Goal: Information Seeking & Learning: Learn about a topic

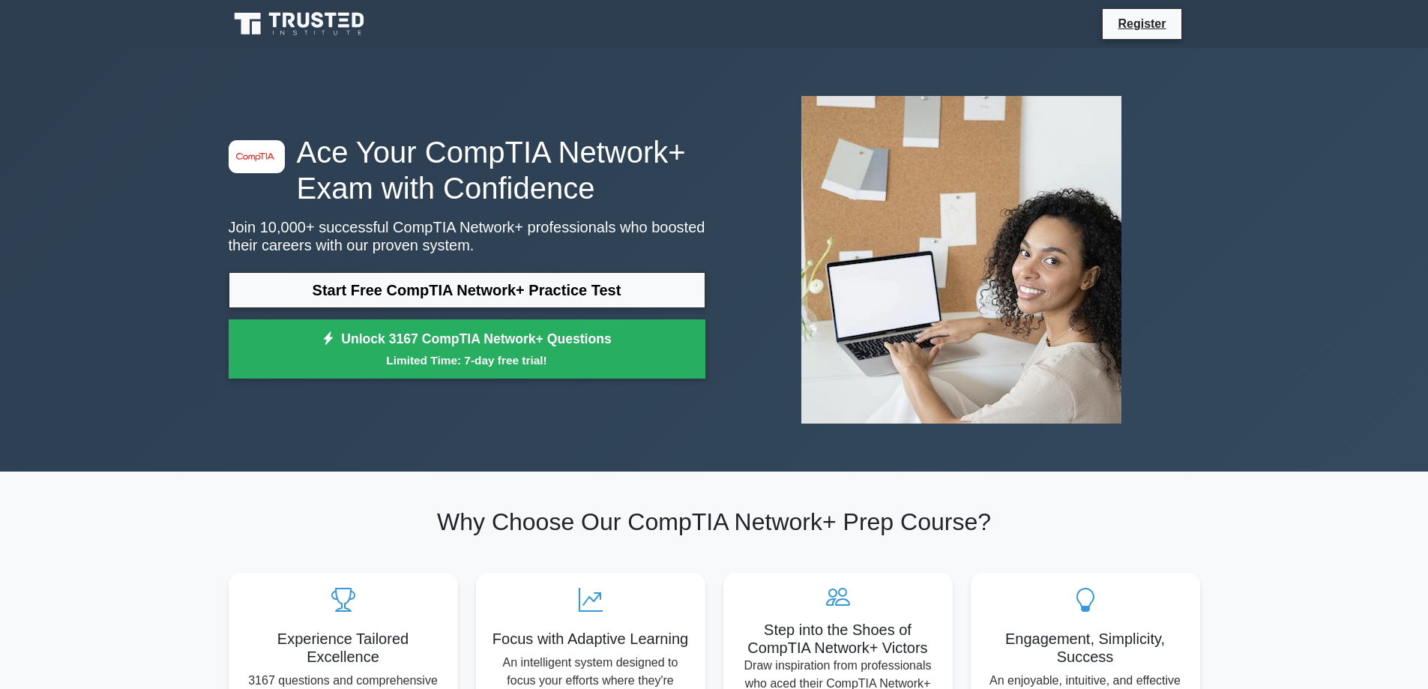
scroll to position [75, 0]
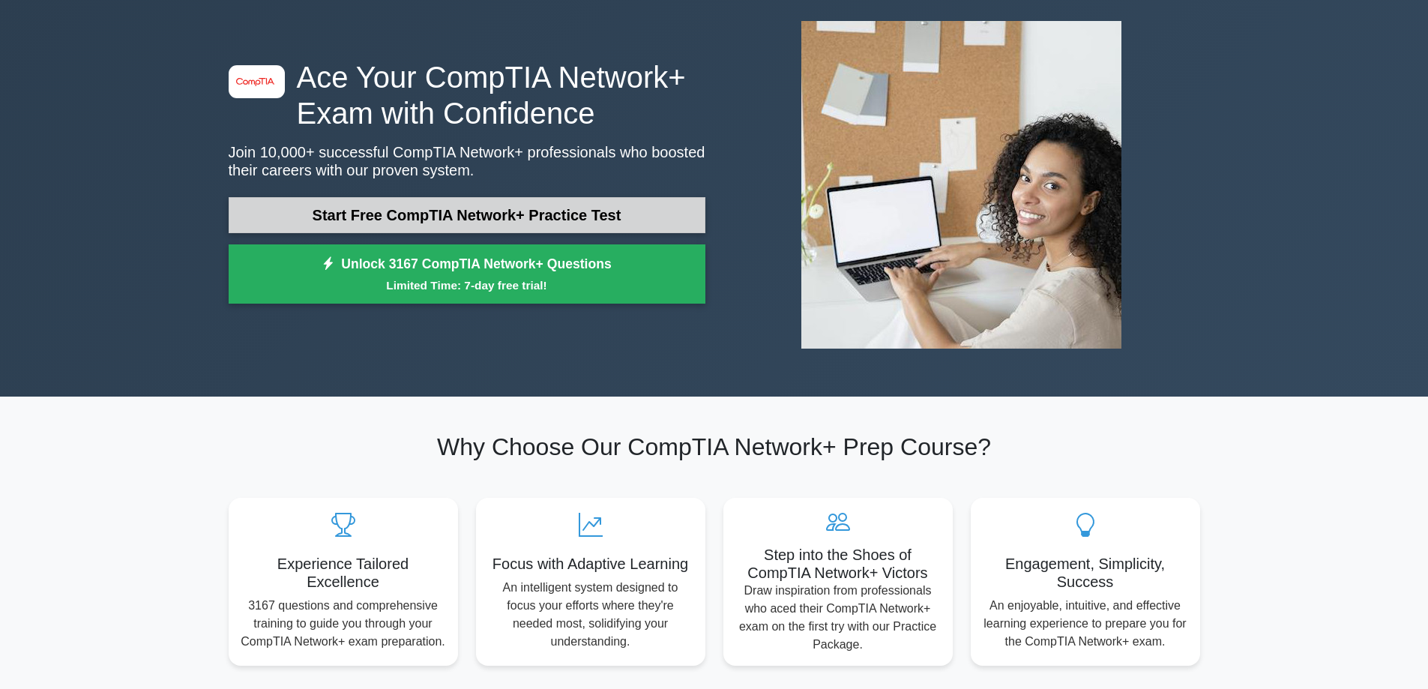
click at [428, 204] on link "Start Free CompTIA Network+ Practice Test" at bounding box center [467, 215] width 477 height 36
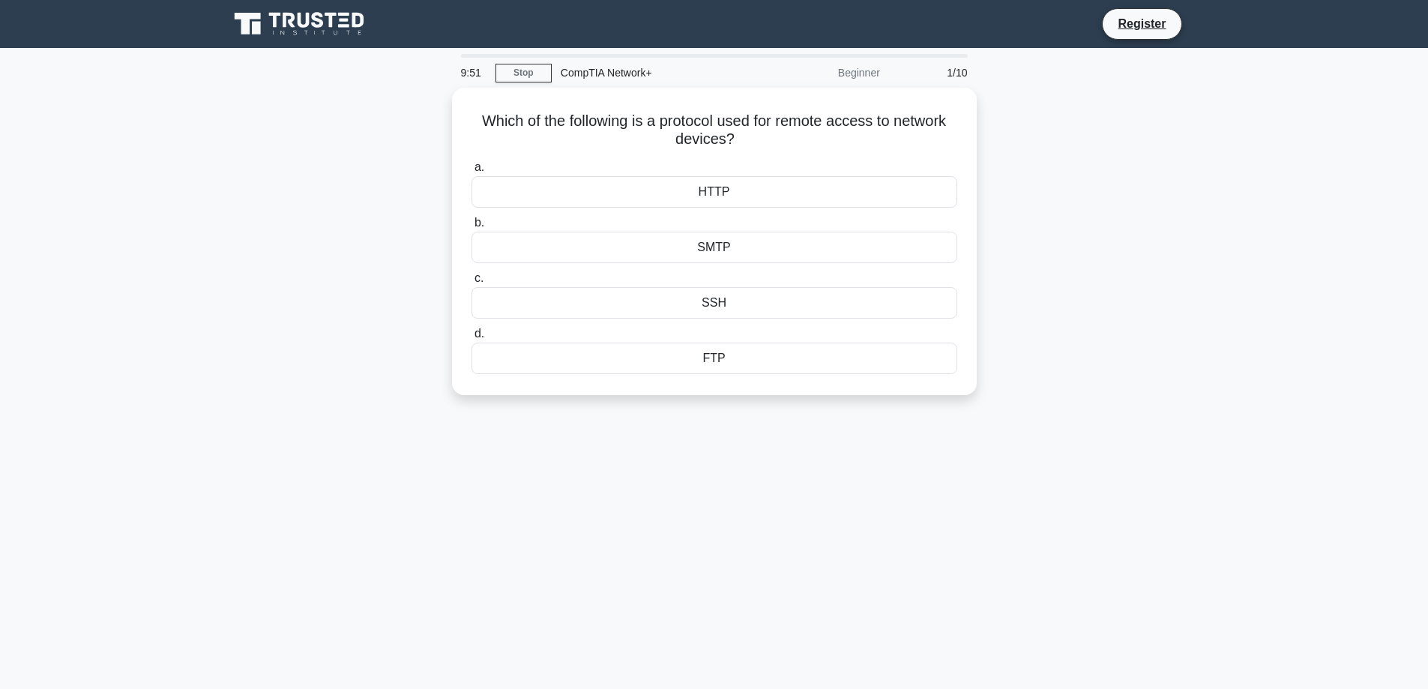
drag, startPoint x: 322, startPoint y: 244, endPoint x: 380, endPoint y: 208, distance: 68.0
click at [701, 125] on h5 "Which of the following is a protocol used for remote access to network devices?…" at bounding box center [714, 126] width 489 height 37
drag, startPoint x: 1050, startPoint y: 295, endPoint x: 1062, endPoint y: 256, distance: 41.0
click at [753, 250] on div "SMTP" at bounding box center [715, 243] width 486 height 31
click at [472, 224] on input "b. SMTP" at bounding box center [472, 219] width 0 height 10
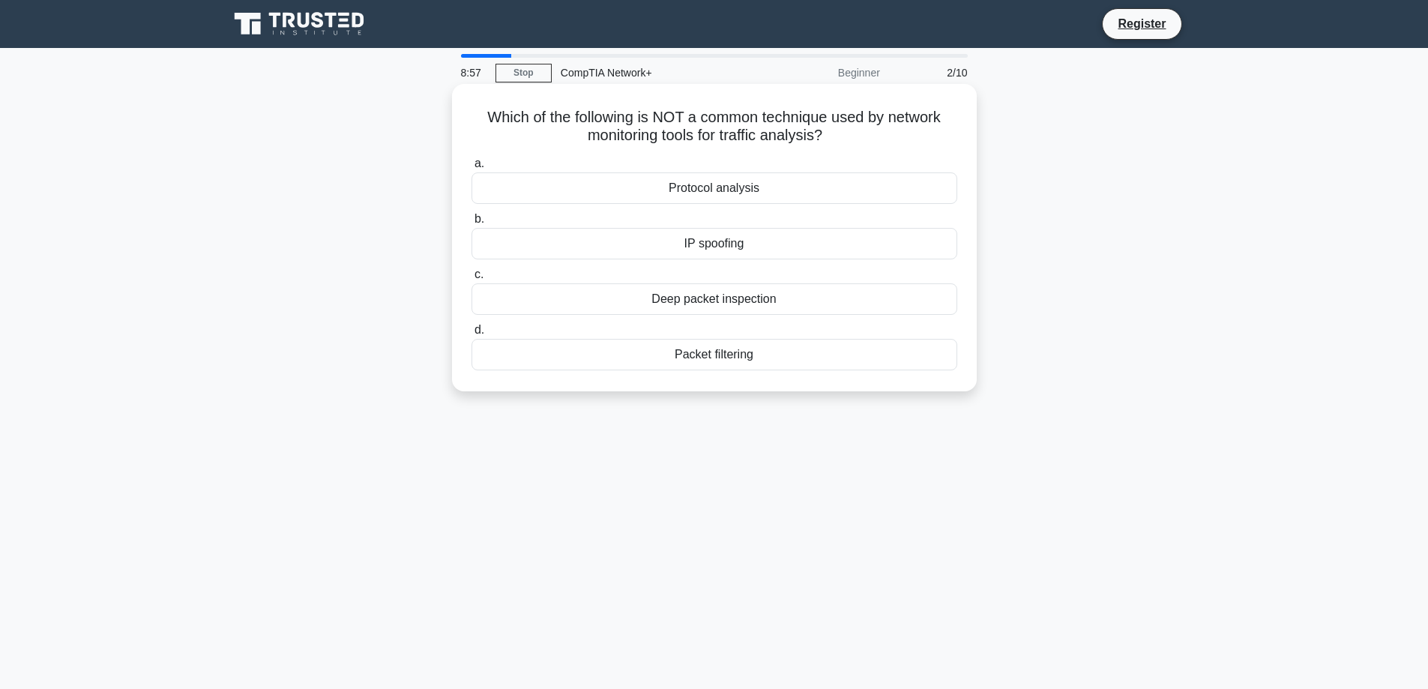
click at [759, 248] on div "IP spoofing" at bounding box center [715, 243] width 486 height 31
click at [472, 224] on input "b. IP spoofing" at bounding box center [472, 219] width 0 height 10
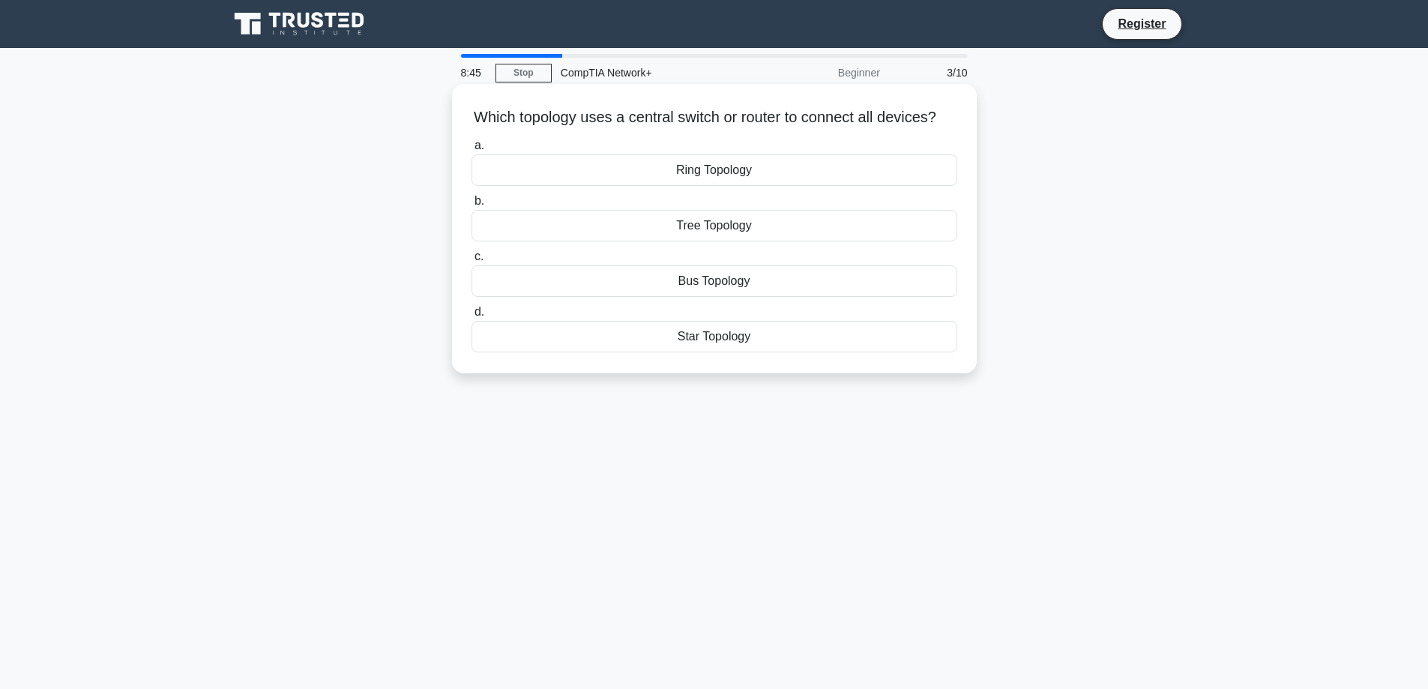
click at [735, 297] on div "Bus Topology" at bounding box center [715, 280] width 486 height 31
click at [472, 262] on input "c. Bus Topology" at bounding box center [472, 257] width 0 height 10
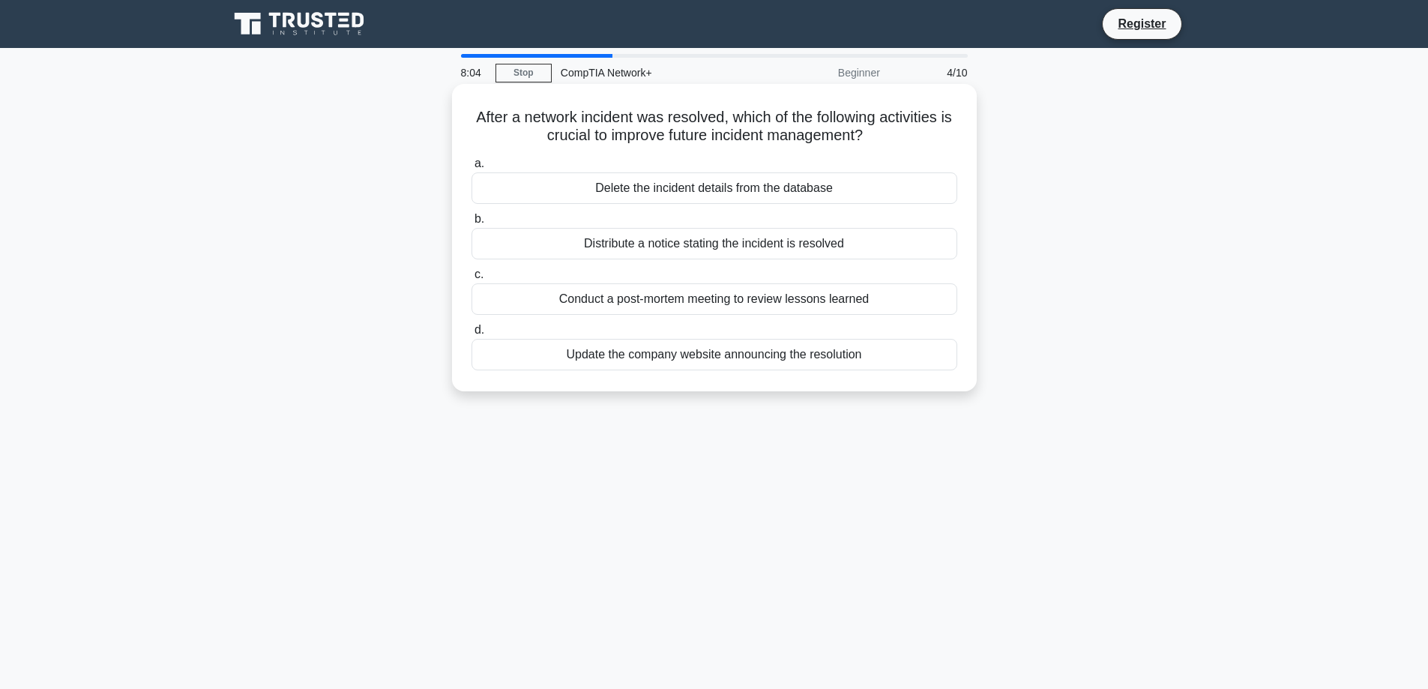
click at [640, 304] on div "Conduct a post-mortem meeting to review lessons learned" at bounding box center [715, 298] width 486 height 31
click at [472, 280] on input "c. Conduct a post-mortem meeting to review lessons learned" at bounding box center [472, 275] width 0 height 10
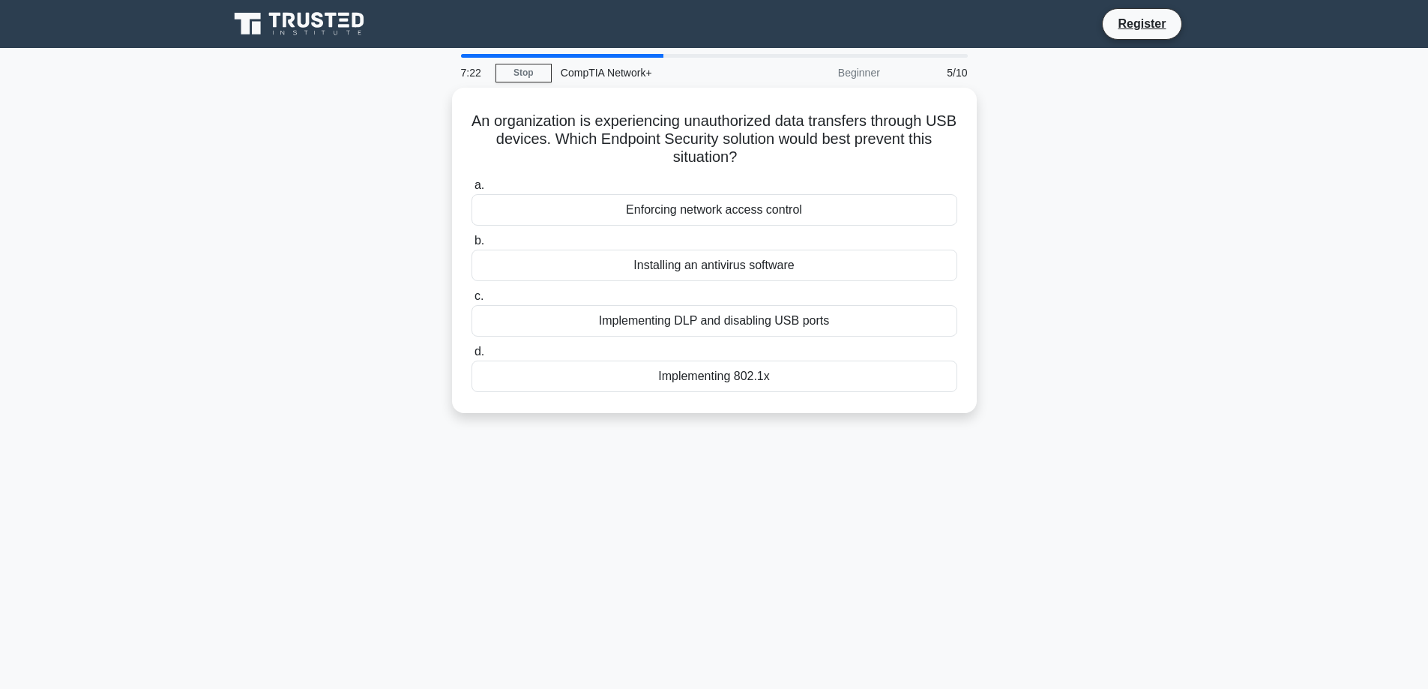
drag, startPoint x: 247, startPoint y: 333, endPoint x: 301, endPoint y: 309, distance: 59.1
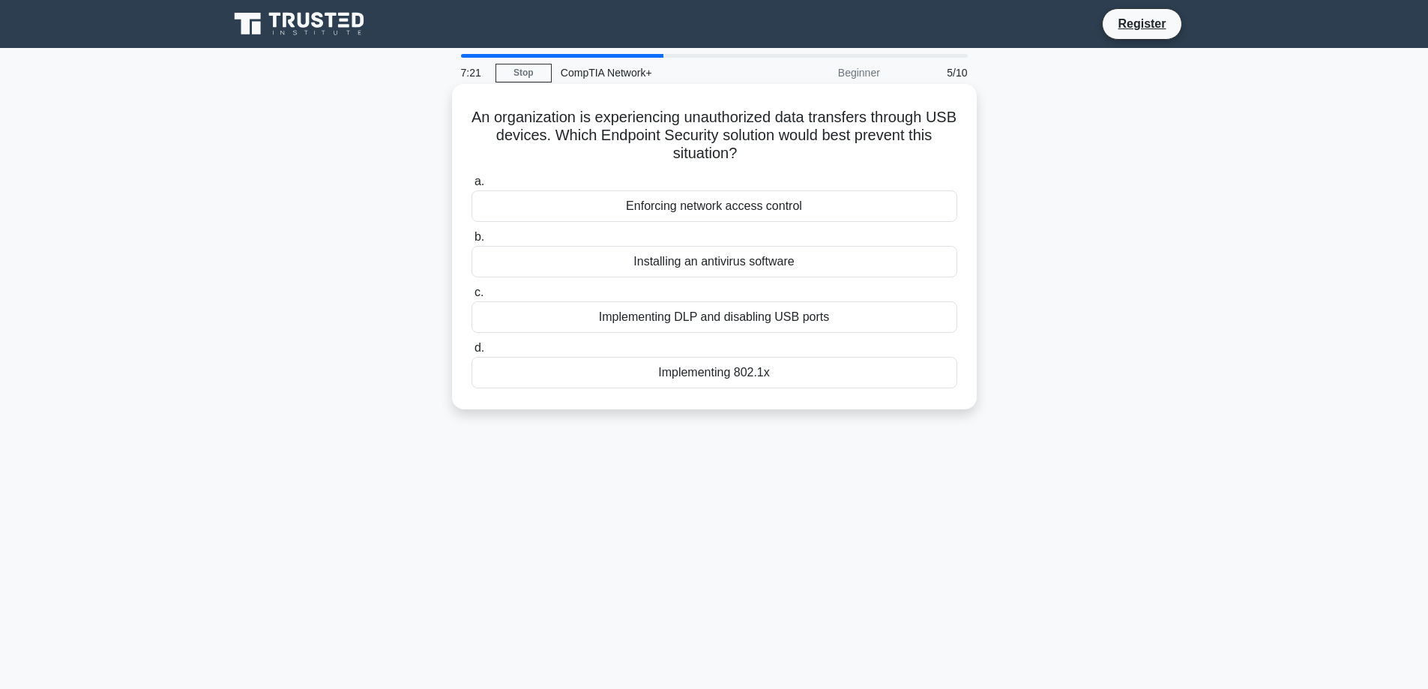
click at [723, 212] on div "Enforcing network access control" at bounding box center [715, 205] width 486 height 31
click at [472, 187] on input "a. Enforcing network access control" at bounding box center [472, 182] width 0 height 10
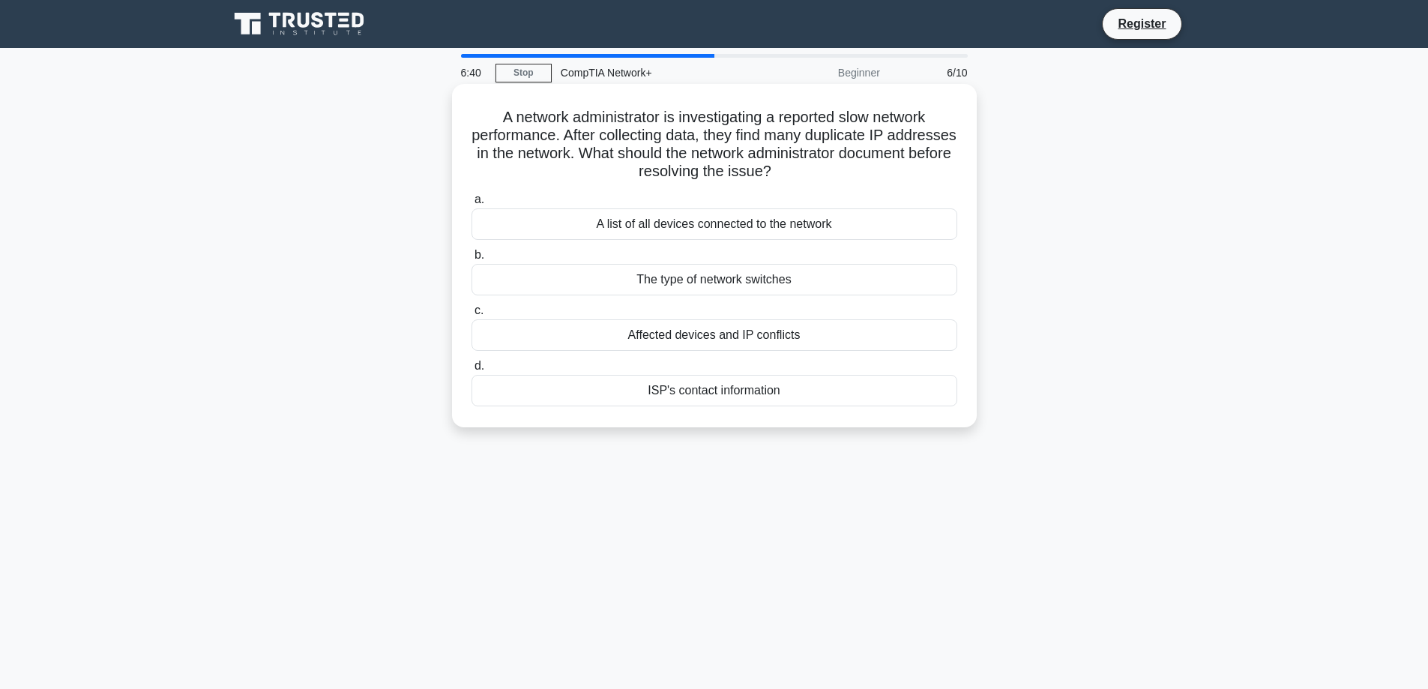
click at [735, 339] on div "Affected devices and IP conflicts" at bounding box center [715, 334] width 486 height 31
click at [472, 316] on input "c. Affected devices and IP conflicts" at bounding box center [472, 311] width 0 height 10
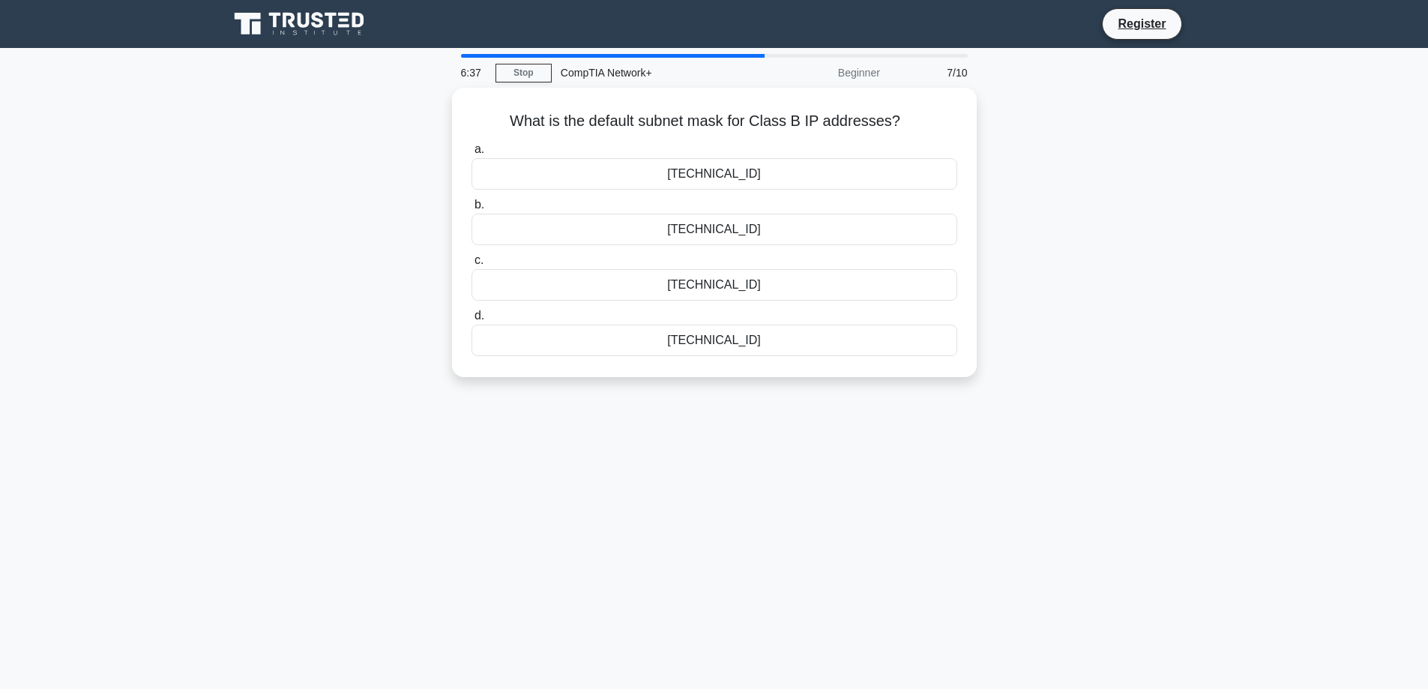
drag, startPoint x: 355, startPoint y: 331, endPoint x: 357, endPoint y: 289, distance: 42.0
click at [723, 171] on div "255.255.0.0" at bounding box center [715, 169] width 486 height 31
click at [472, 151] on input "a. 255.255.0.0" at bounding box center [472, 146] width 0 height 10
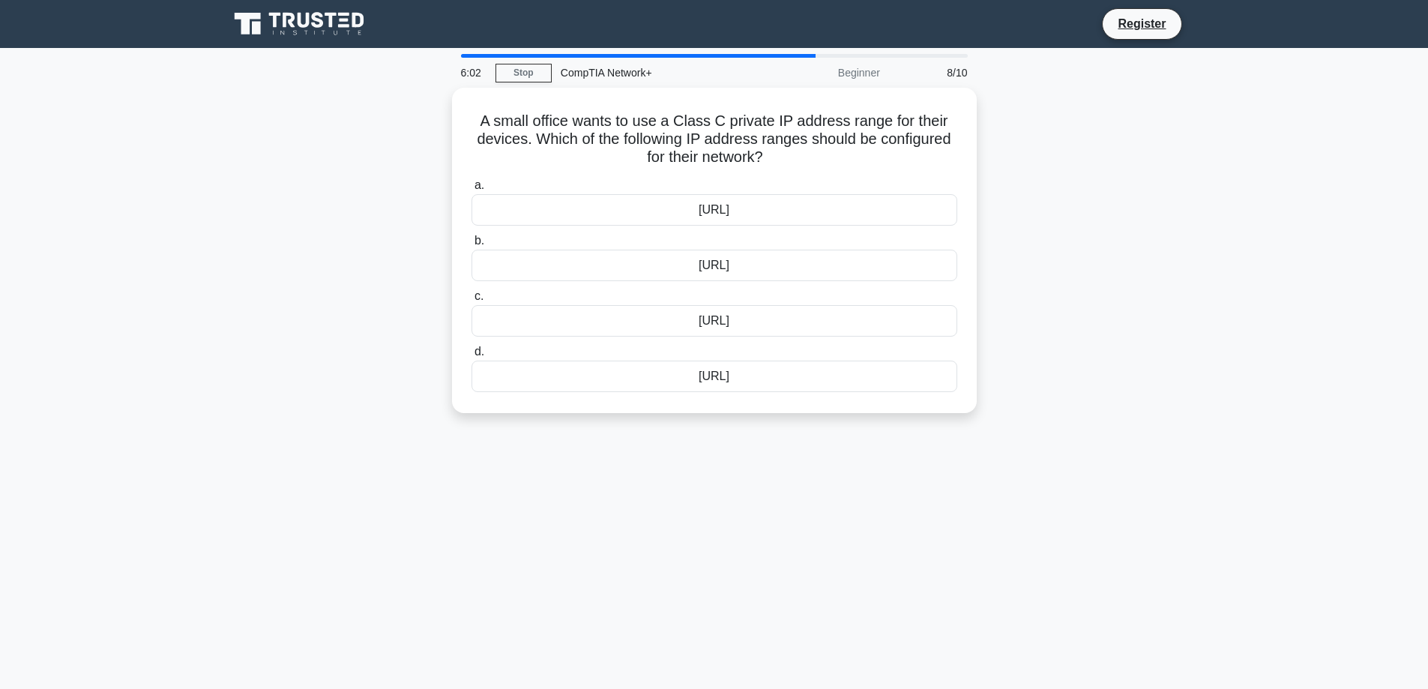
drag, startPoint x: 1109, startPoint y: 214, endPoint x: 1103, endPoint y: 103, distance: 111.1
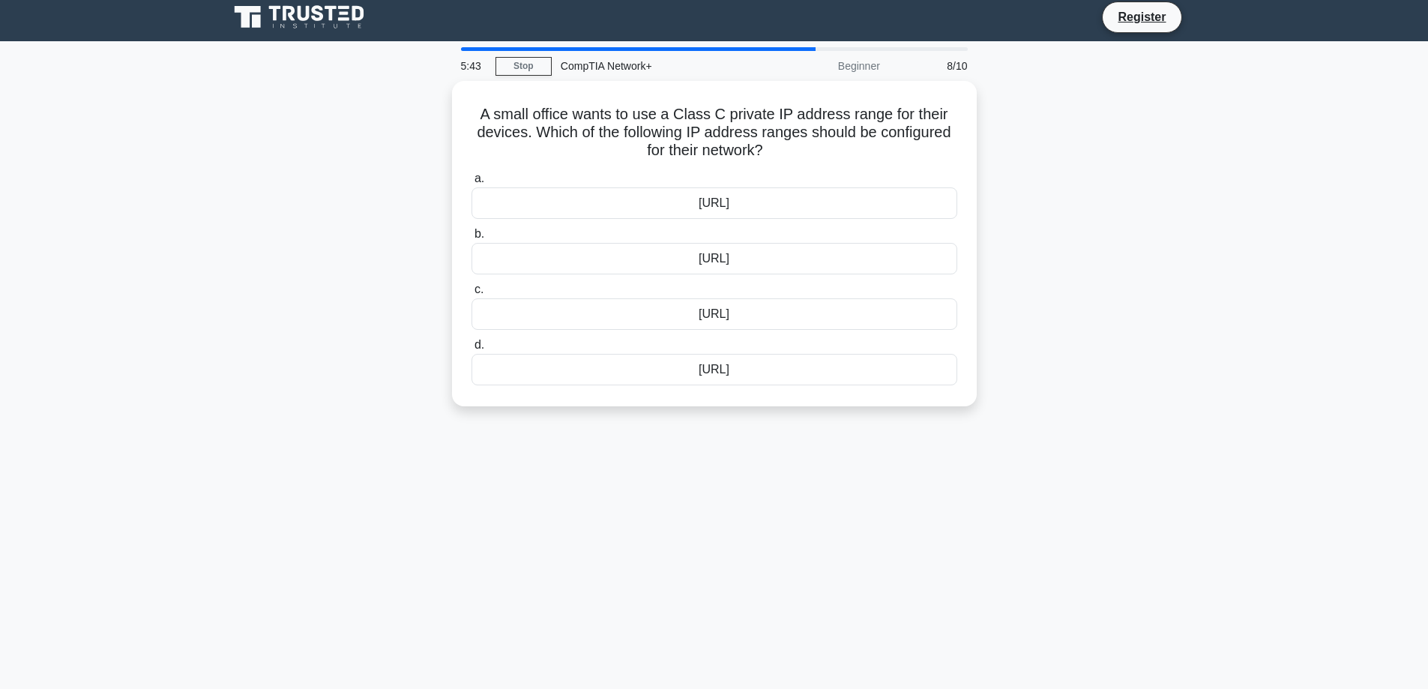
scroll to position [2, 0]
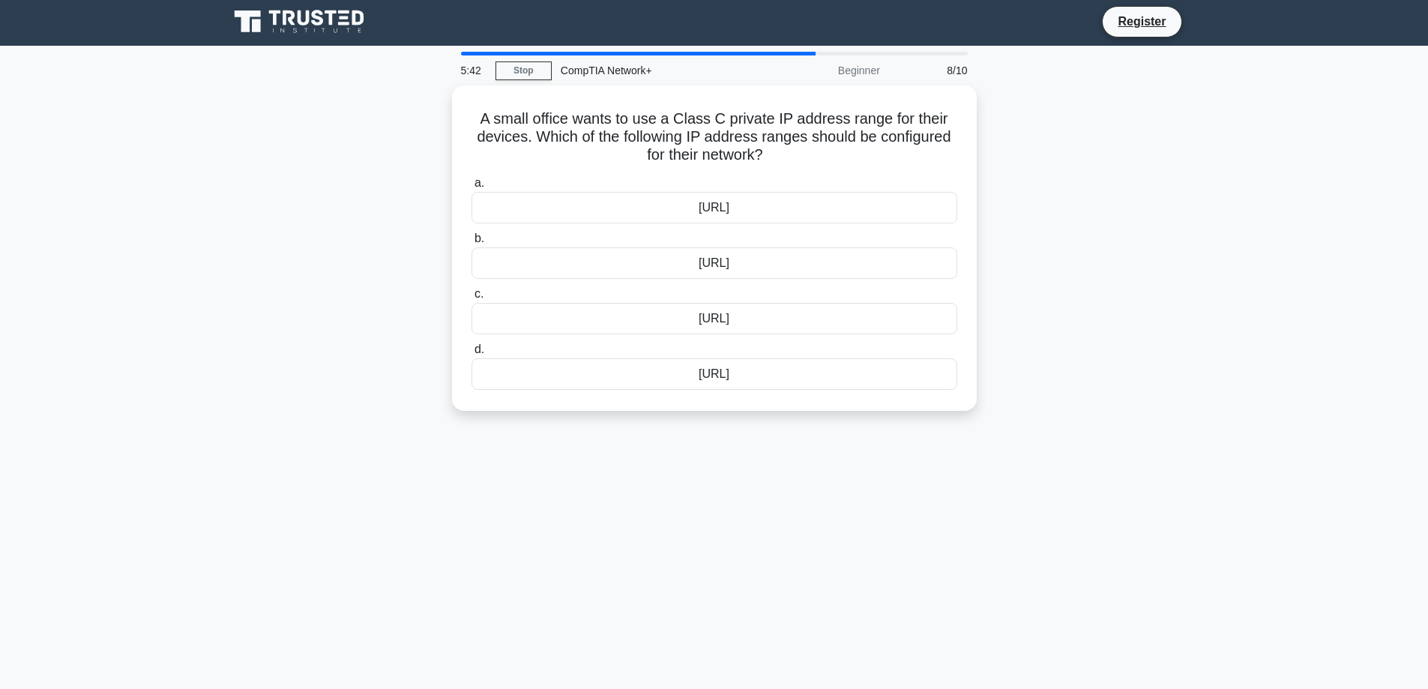
drag, startPoint x: 1005, startPoint y: 219, endPoint x: 1030, endPoint y: 56, distance: 164.6
click at [583, 260] on div "192.168.0.0/16" at bounding box center [715, 259] width 486 height 31
click at [472, 240] on input "b. 192.168.0.0/16" at bounding box center [472, 235] width 0 height 10
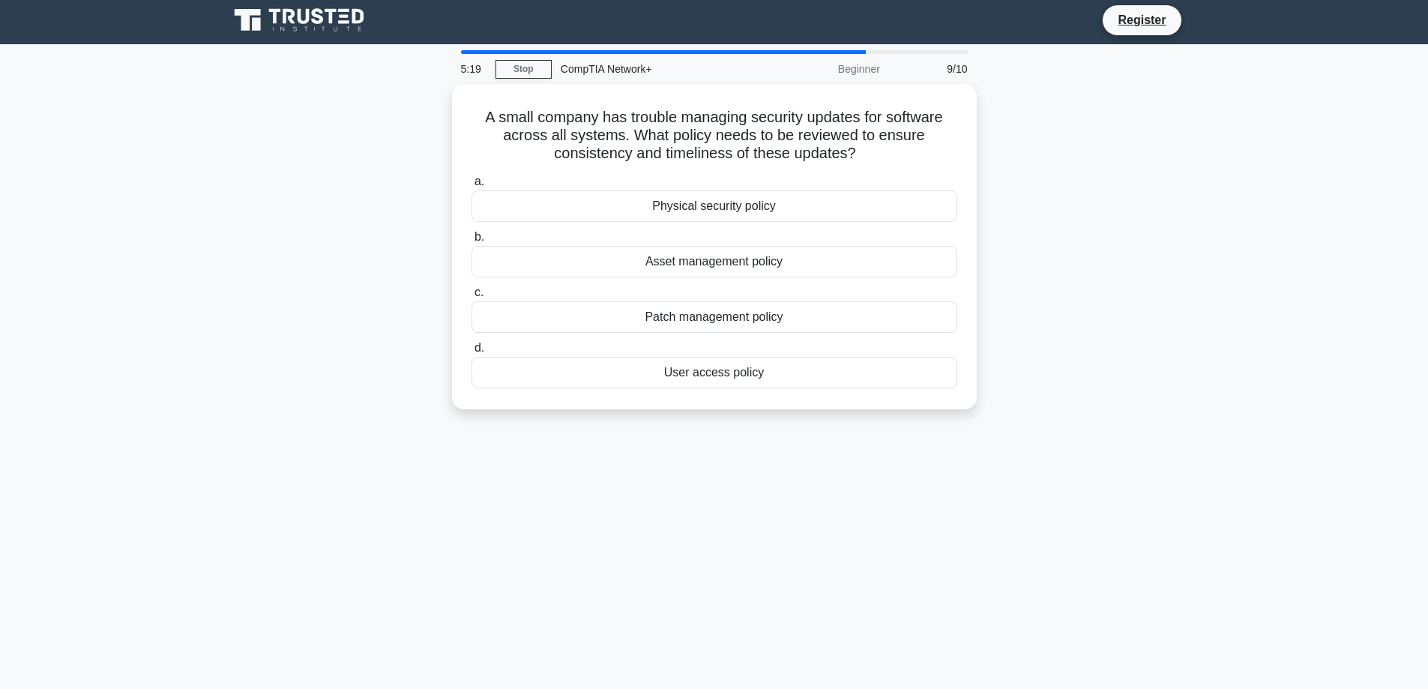
scroll to position [0, 0]
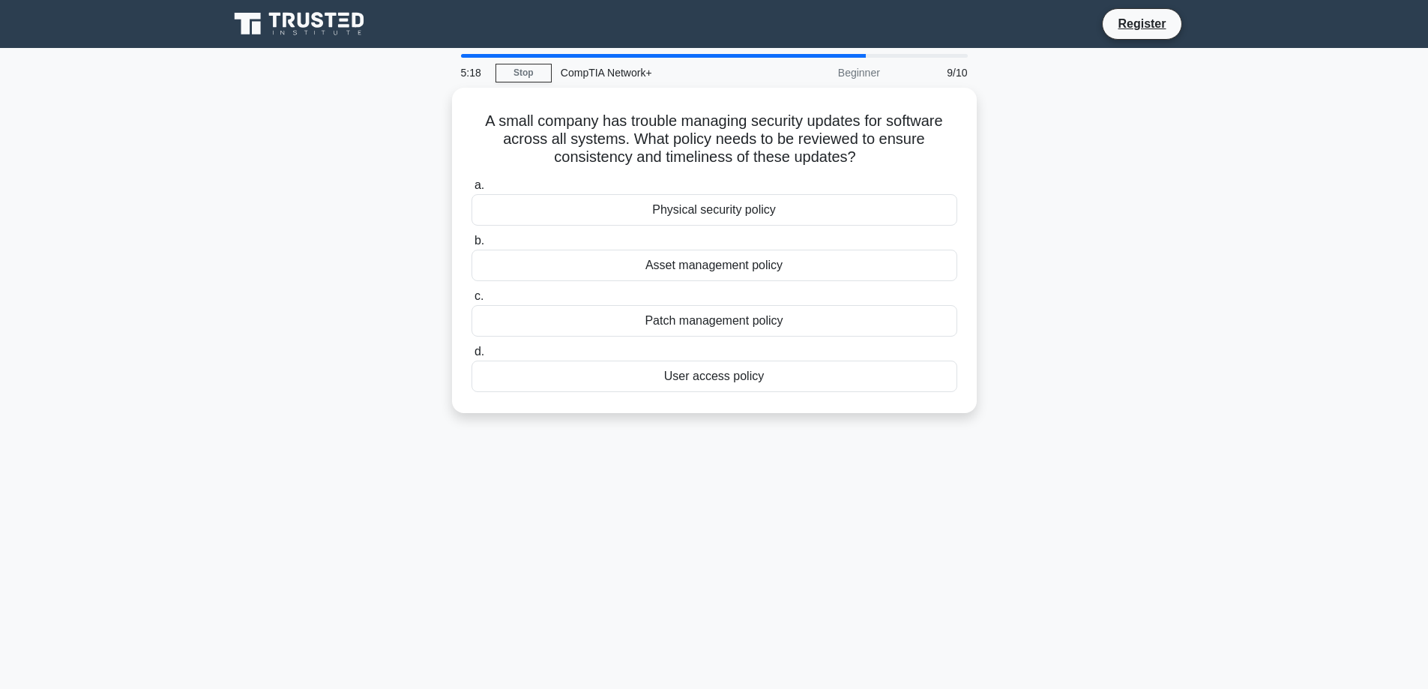
drag, startPoint x: 1099, startPoint y: 252, endPoint x: 1083, endPoint y: 233, distance: 25.0
drag, startPoint x: 1035, startPoint y: 319, endPoint x: 1034, endPoint y: 282, distance: 36.8
click at [711, 376] on div "User access policy" at bounding box center [715, 372] width 486 height 31
click at [472, 353] on input "d. User access policy" at bounding box center [472, 348] width 0 height 10
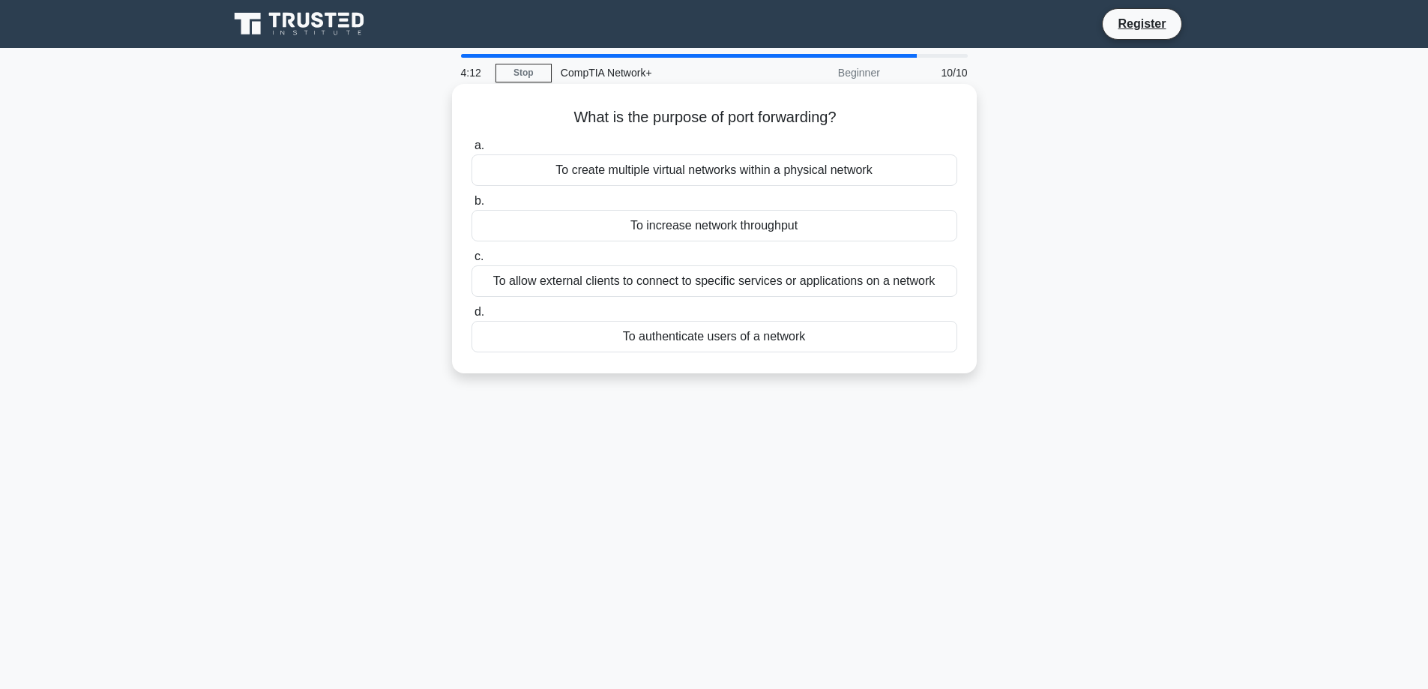
click at [791, 289] on div "To allow external clients to connect to specific services or applications on a …" at bounding box center [715, 280] width 486 height 31
click at [472, 262] on input "c. To allow external clients to connect to specific services or applications on…" at bounding box center [472, 257] width 0 height 10
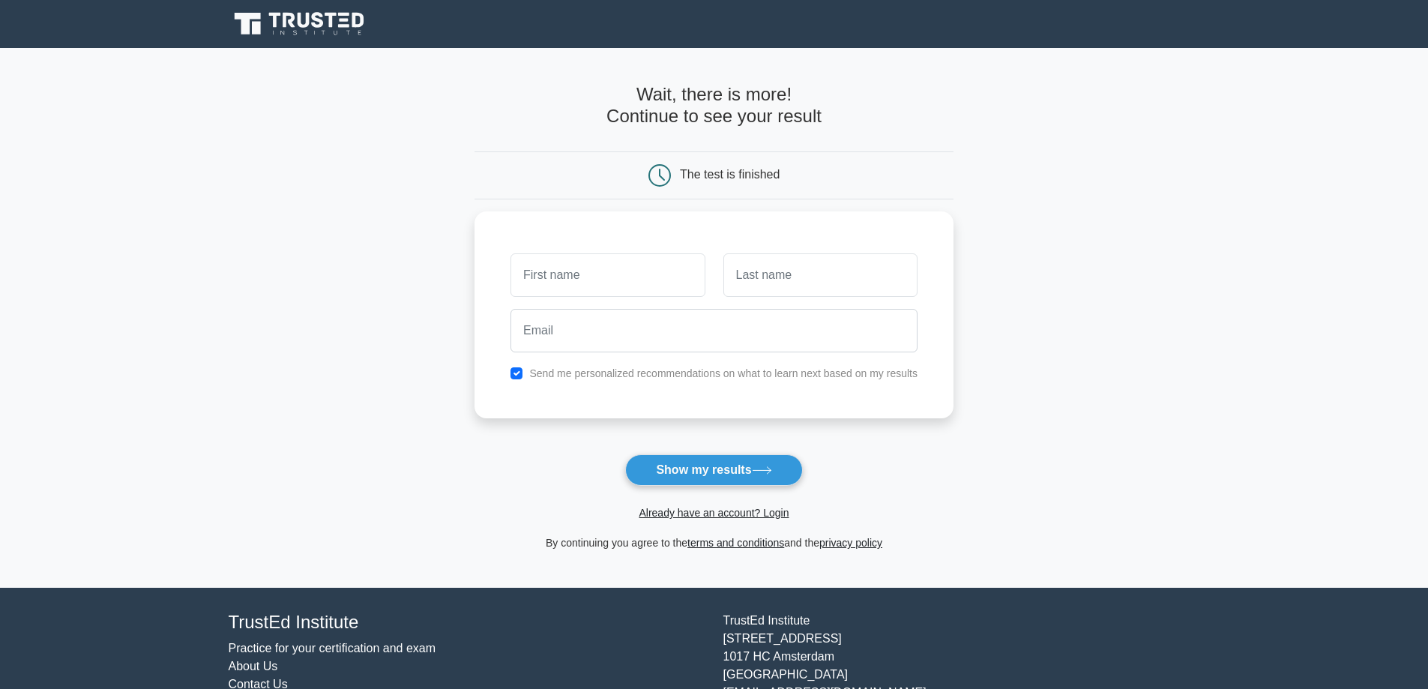
drag, startPoint x: 193, startPoint y: 276, endPoint x: 58, endPoint y: 70, distance: 246.8
